Goal: Task Accomplishment & Management: Complete application form

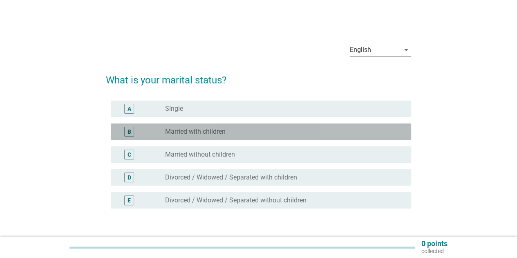
click at [132, 132] on div "B" at bounding box center [129, 132] width 10 height 10
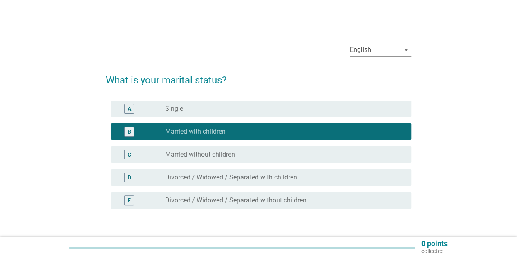
scroll to position [57, 0]
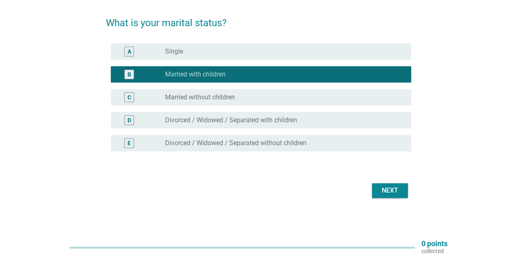
click at [397, 193] on div "Next" at bounding box center [390, 191] width 23 height 10
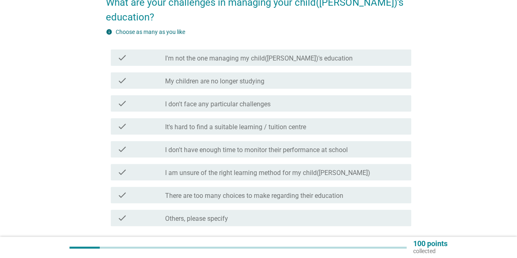
scroll to position [76, 0]
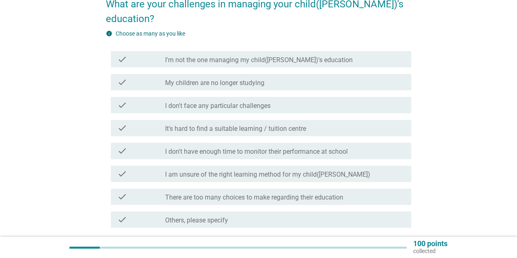
click at [153, 123] on div "check" at bounding box center [141, 128] width 48 height 10
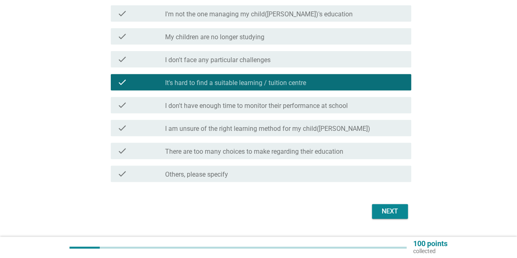
scroll to position [128, 0]
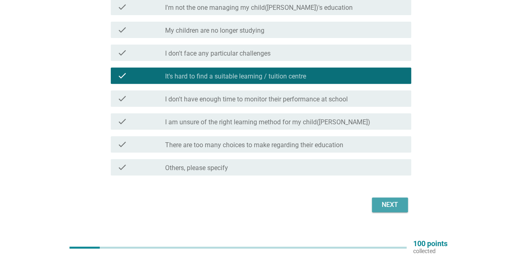
click at [397, 200] on div "Next" at bounding box center [390, 205] width 23 height 10
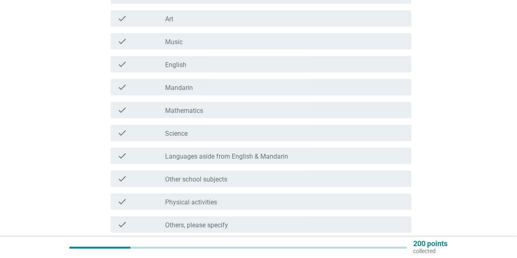
scroll to position [153, 0]
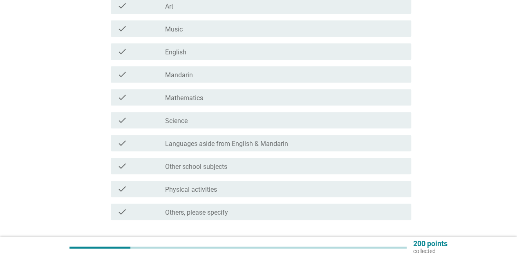
click at [216, 77] on div "check_box_outline_blank Mandarin" at bounding box center [285, 75] width 240 height 10
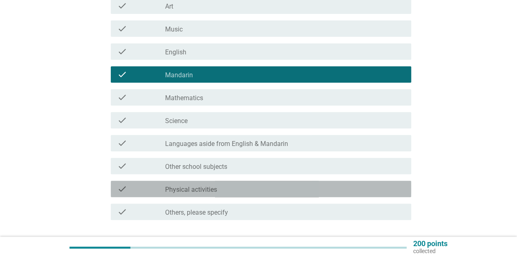
click at [234, 191] on div "check_box_outline_blank Physical activities" at bounding box center [285, 189] width 240 height 10
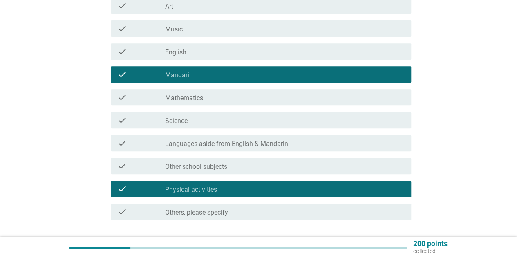
scroll to position [196, 0]
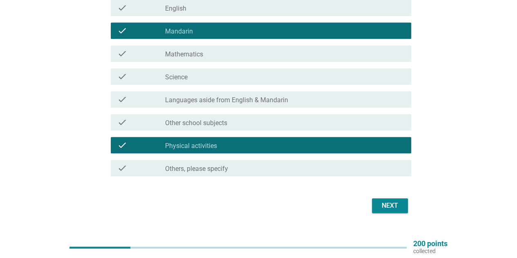
click at [394, 207] on div "Next" at bounding box center [390, 206] width 23 height 10
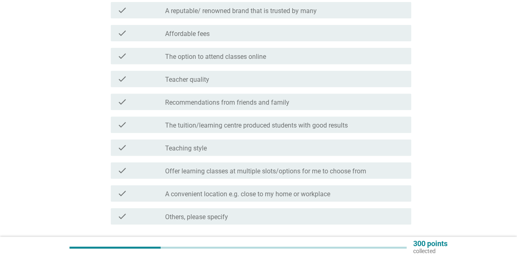
scroll to position [135, 0]
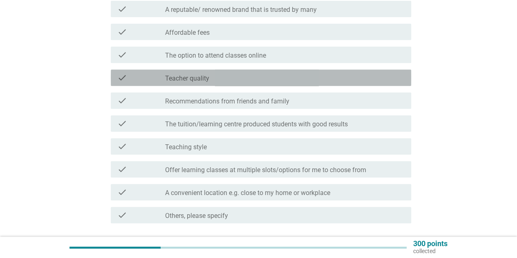
click at [228, 74] on div "check_box_outline_blank Teacher quality" at bounding box center [285, 78] width 240 height 10
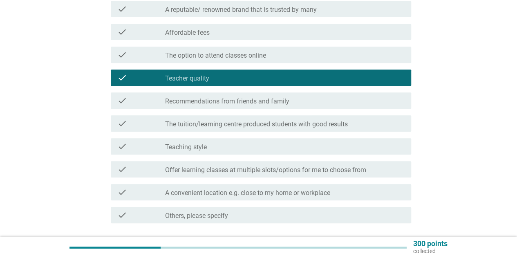
click at [242, 171] on label "Offer learning classes at multiple slots/options for me to choose from" at bounding box center [265, 170] width 201 height 8
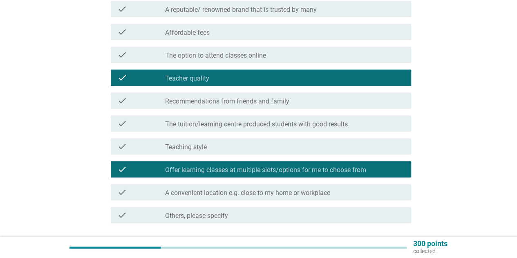
click at [246, 190] on label "A convenient location e.g. close to my home or workplace" at bounding box center [247, 193] width 165 height 8
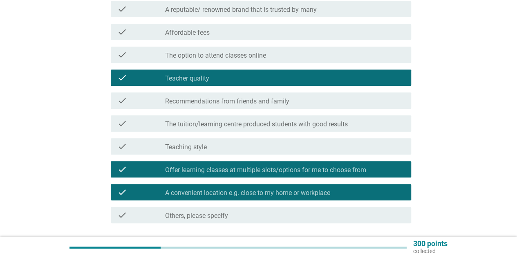
click at [226, 31] on div "check_box_outline_blank Affordable fees" at bounding box center [285, 32] width 240 height 10
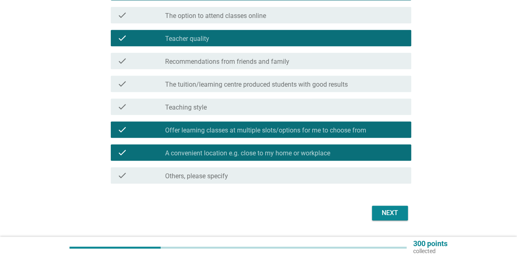
scroll to position [197, 0]
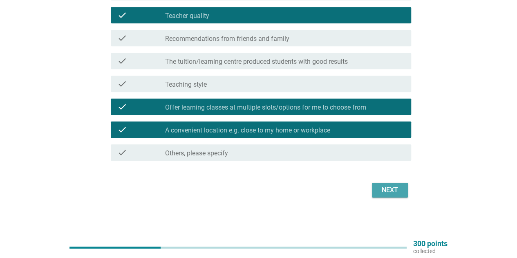
click at [388, 193] on div "Next" at bounding box center [390, 190] width 23 height 10
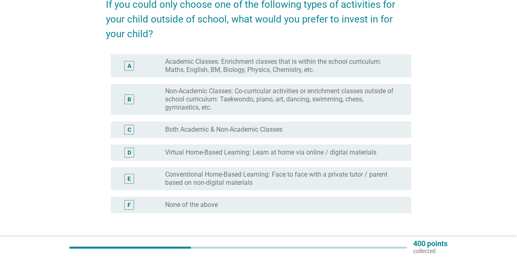
scroll to position [67, 0]
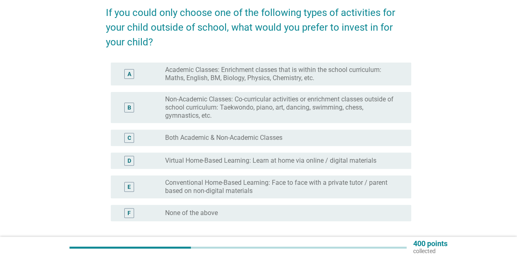
click at [279, 113] on label "Non-Academic Classes: Co-curricular activities or enrichment classes outside of…" at bounding box center [281, 107] width 233 height 25
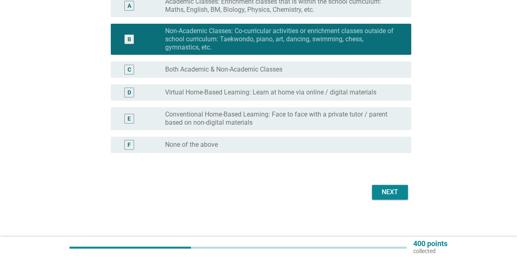
scroll to position [137, 0]
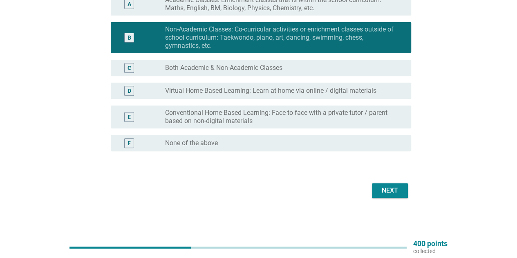
click at [392, 187] on div "Next" at bounding box center [390, 191] width 23 height 10
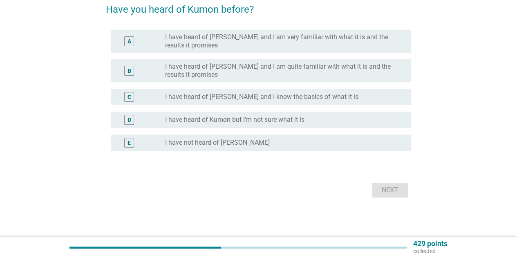
scroll to position [0, 0]
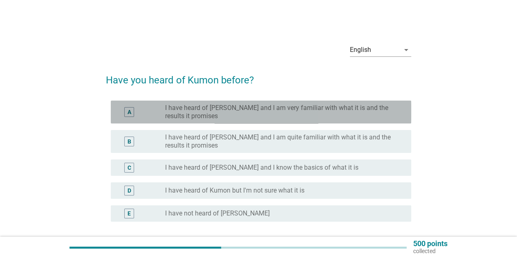
click at [326, 116] on label "I have heard of [PERSON_NAME] and I am very familiar with what it is and the re…" at bounding box center [281, 112] width 233 height 16
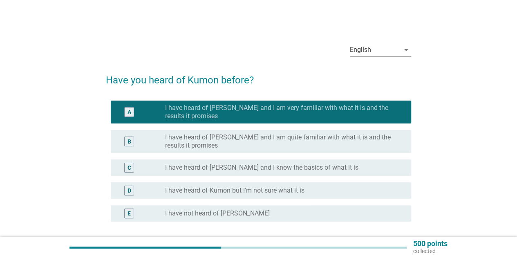
scroll to position [70, 0]
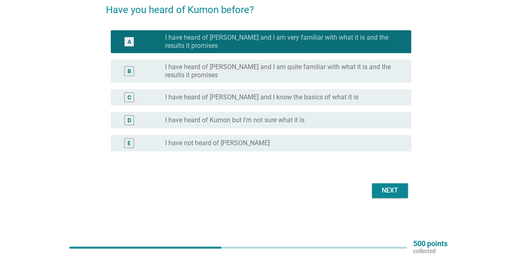
click at [392, 193] on div "Next" at bounding box center [390, 191] width 23 height 10
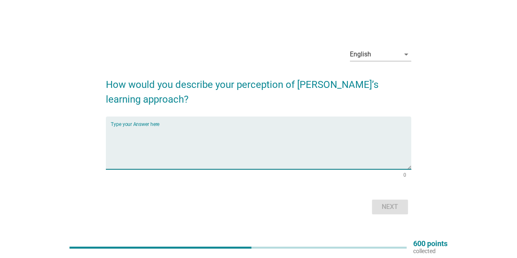
click at [269, 129] on textarea "Type your Answer here" at bounding box center [261, 147] width 301 height 43
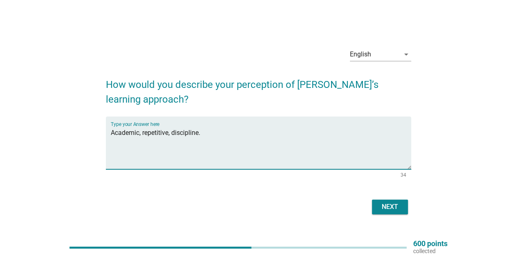
type textarea "Academic, repetitive, discipline."
click at [389, 207] on div "Next" at bounding box center [390, 207] width 23 height 10
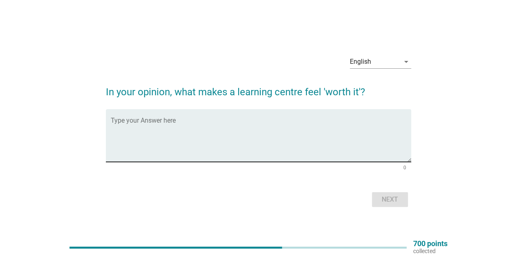
click at [135, 120] on textarea "Type your Answer here" at bounding box center [261, 140] width 301 height 43
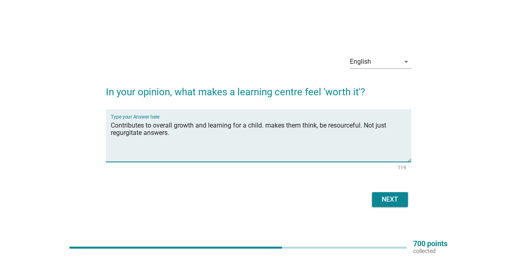
type textarea "Contributes to overall growth and learning for a child. makes them think, be re…"
click at [389, 197] on div "Next" at bounding box center [390, 200] width 23 height 10
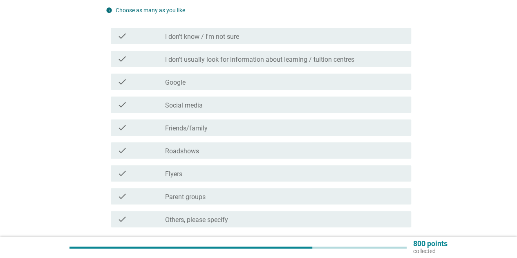
scroll to position [107, 0]
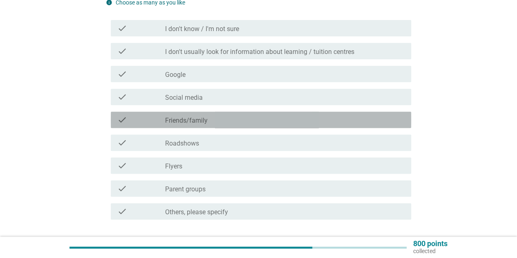
click at [217, 118] on div "check_box_outline_blank Friends/family" at bounding box center [285, 120] width 240 height 10
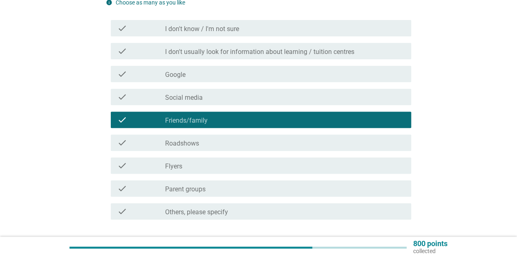
click at [216, 70] on div "check_box_outline_blank Google" at bounding box center [285, 74] width 240 height 10
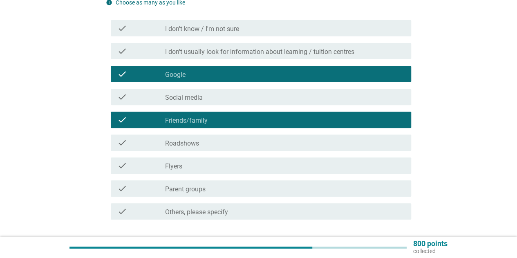
click at [211, 192] on div "check_box_outline_blank Parent groups" at bounding box center [285, 189] width 240 height 10
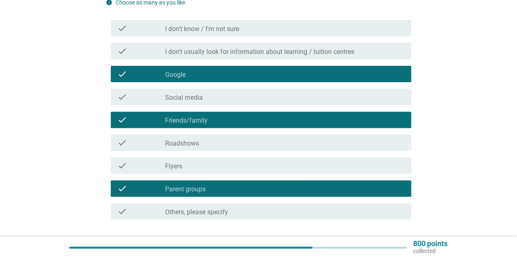
scroll to position [161, 0]
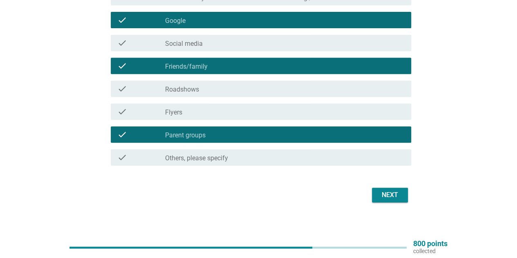
click at [388, 193] on div "Next" at bounding box center [390, 195] width 23 height 10
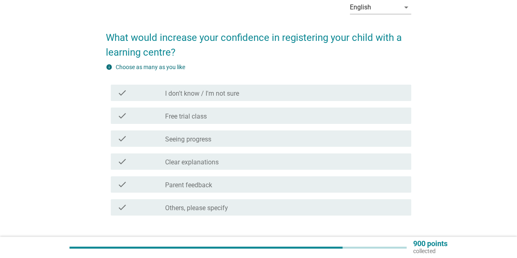
scroll to position [56, 0]
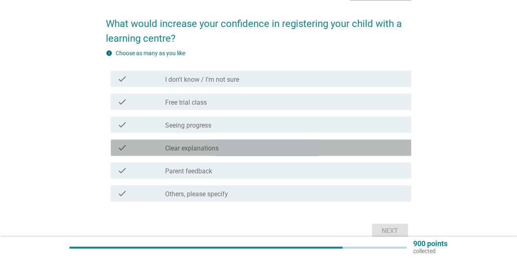
click at [173, 149] on label "Clear explanations" at bounding box center [192, 148] width 54 height 8
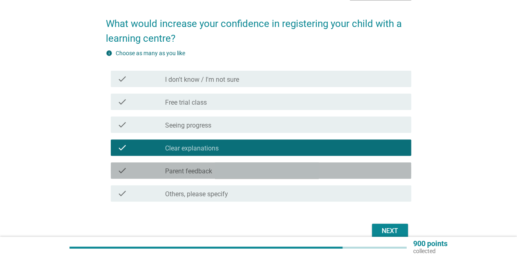
click at [182, 166] on div "check_box_outline_blank Parent feedback" at bounding box center [285, 171] width 240 height 10
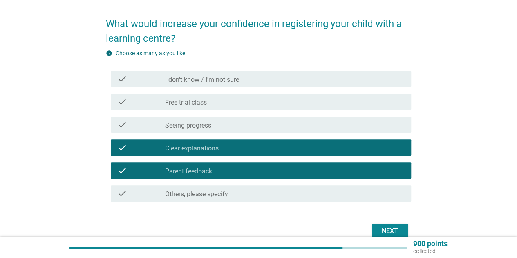
click at [391, 228] on div "Next" at bounding box center [390, 231] width 23 height 10
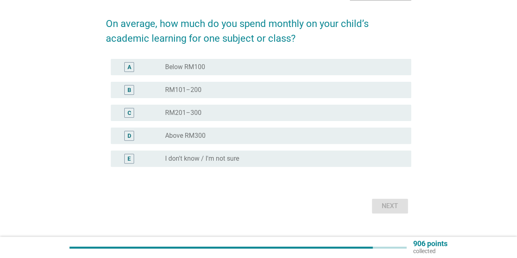
scroll to position [0, 0]
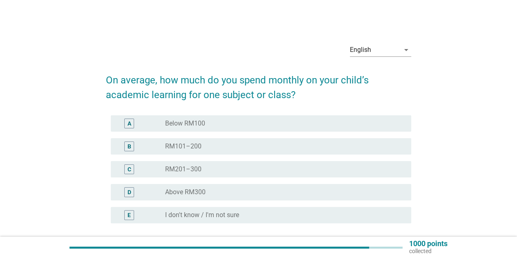
click at [193, 146] on label "RM101–200" at bounding box center [183, 146] width 36 height 8
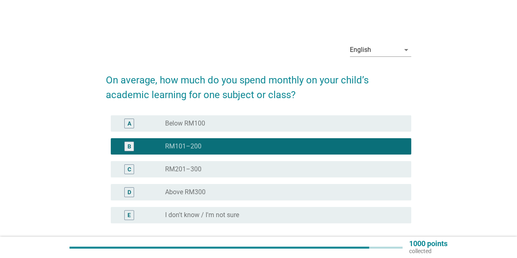
scroll to position [72, 0]
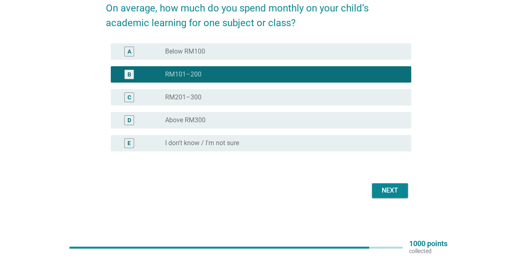
click at [393, 192] on div "Next" at bounding box center [390, 191] width 23 height 10
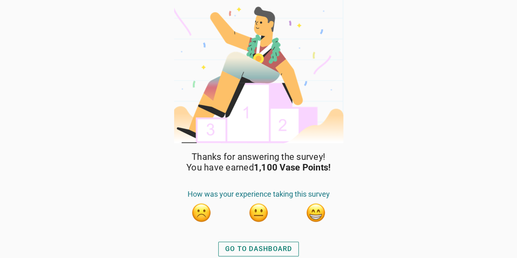
click at [319, 215] on button "button" at bounding box center [316, 212] width 20 height 20
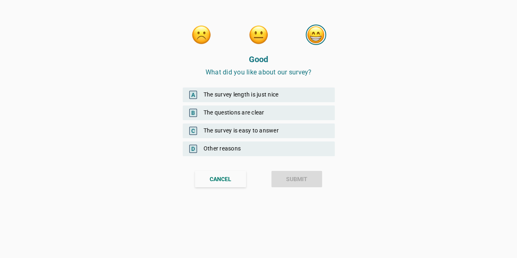
click at [256, 113] on div "B The questions are clear" at bounding box center [259, 113] width 152 height 15
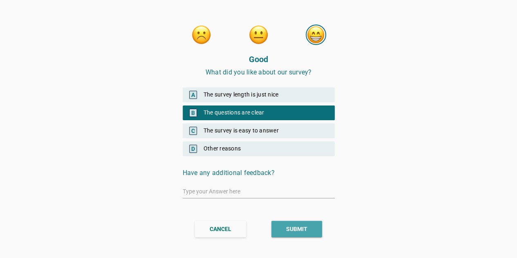
click at [293, 229] on div "SUBMIT" at bounding box center [296, 229] width 21 height 9
